Goal: Task Accomplishment & Management: Complete application form

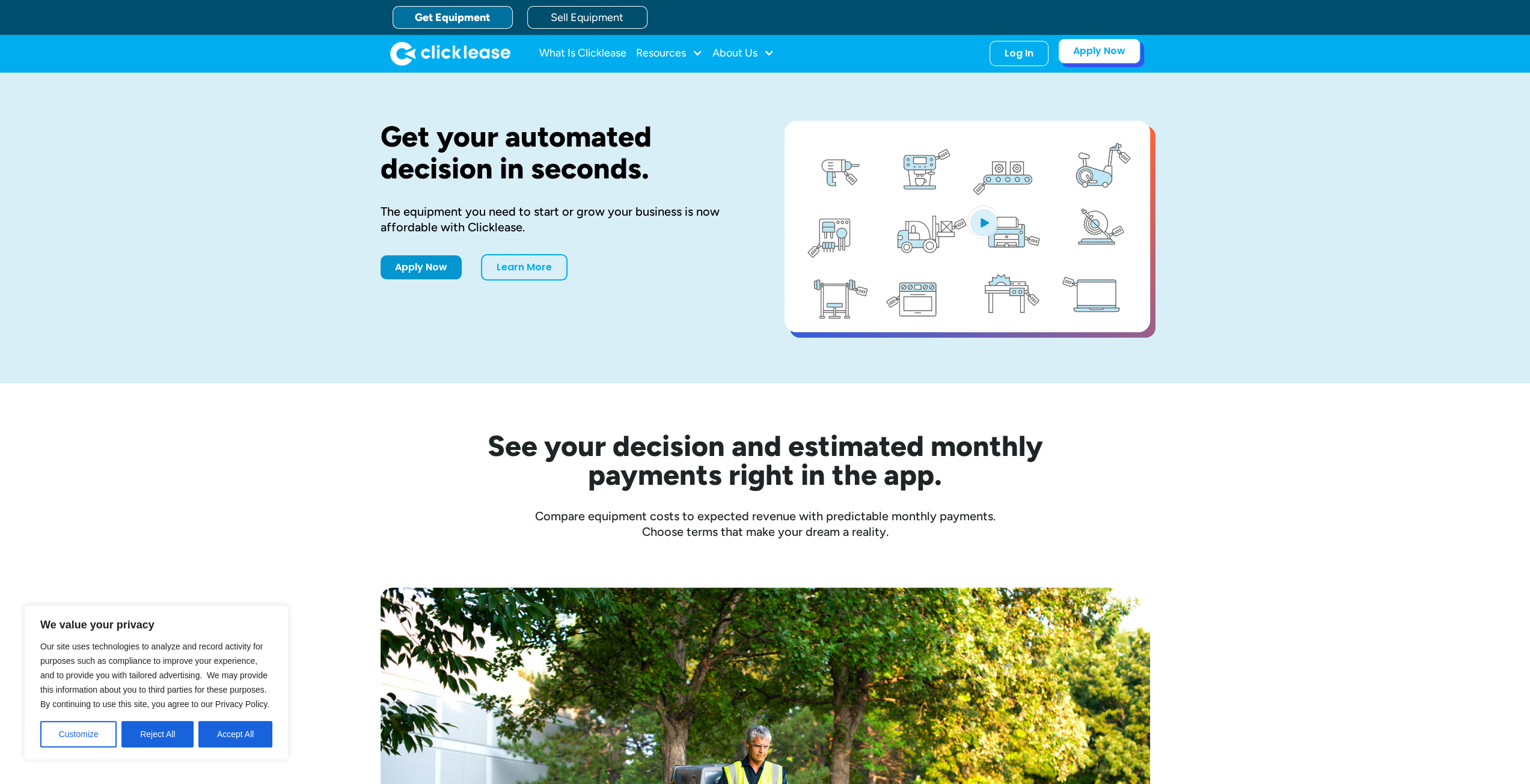
click at [1111, 50] on link "Apply Now" at bounding box center [1099, 51] width 83 height 25
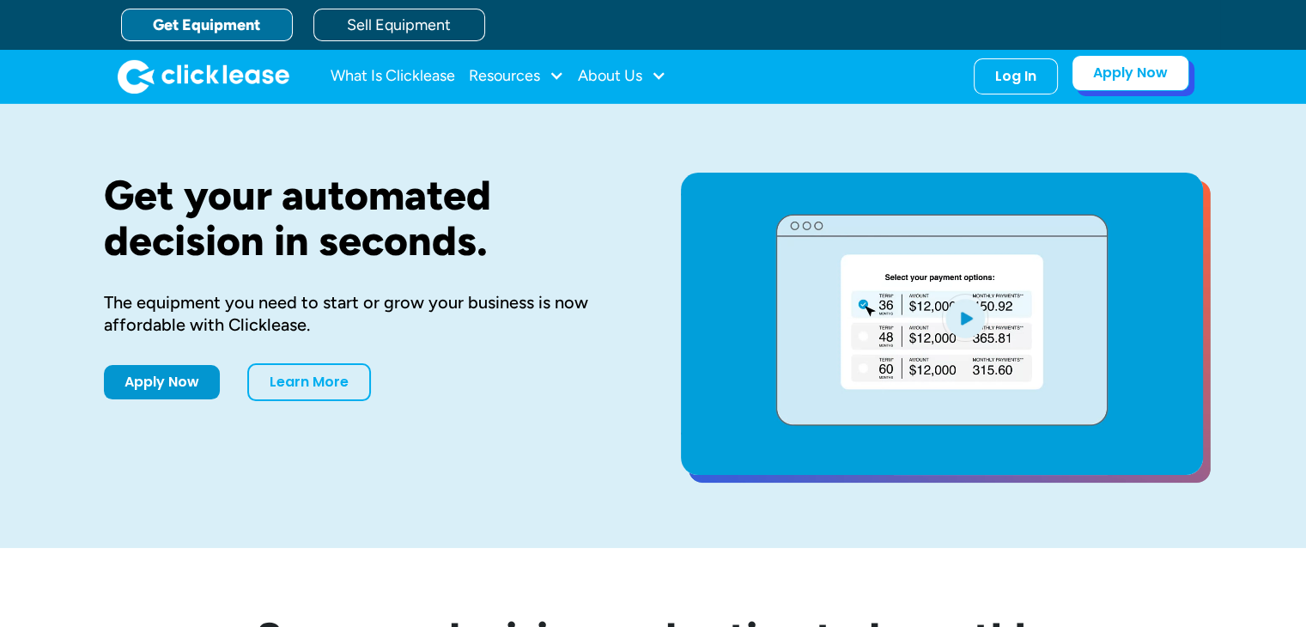
click at [1126, 78] on link "Apply Now" at bounding box center [1130, 73] width 118 height 36
